Goal: Find specific page/section: Find specific page/section

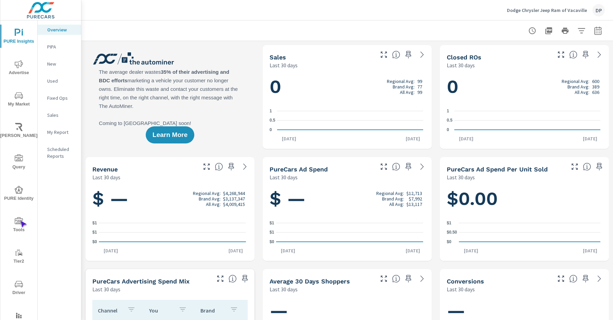
click at [20, 221] on icon "nav menu" at bounding box center [19, 220] width 8 height 7
